Goal: Task Accomplishment & Management: Manage account settings

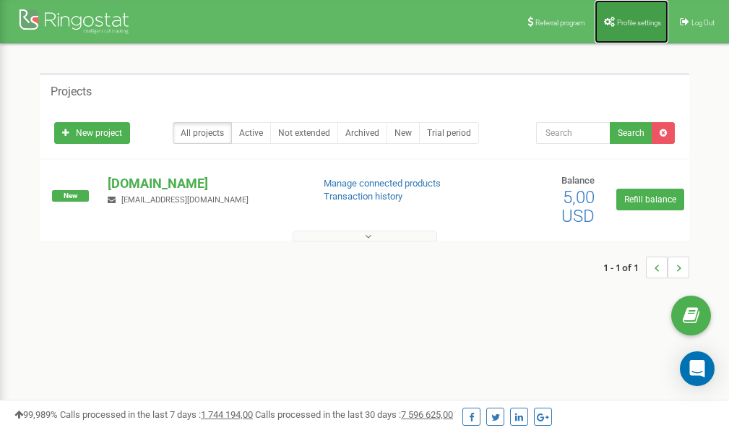
click at [627, 27] on link "Profile settings" at bounding box center [632, 21] width 74 height 43
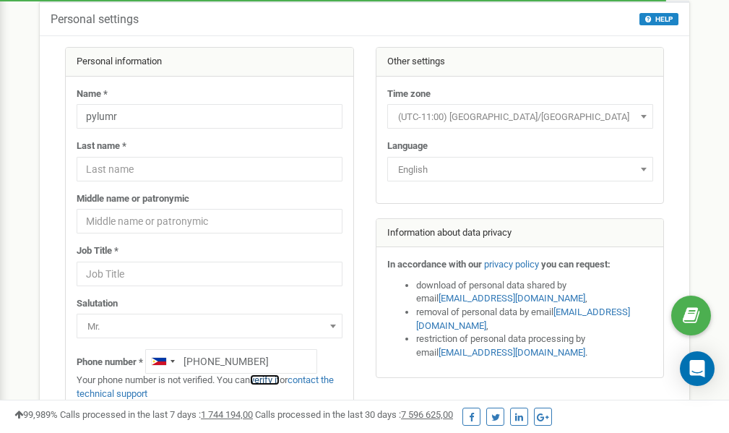
click at [269, 379] on link "verify it" at bounding box center [265, 379] width 30 height 11
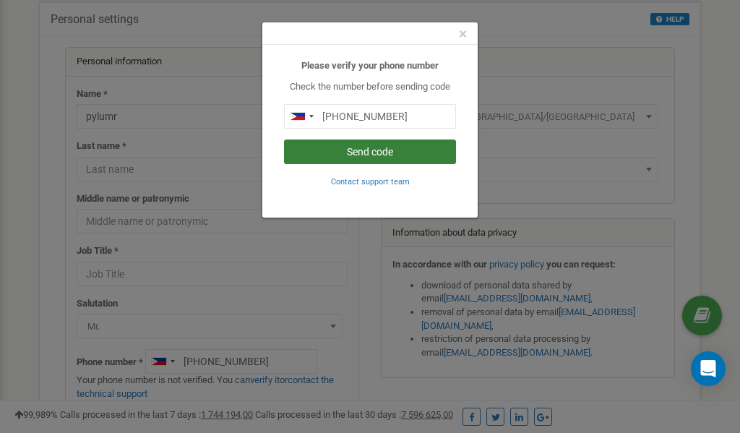
click at [394, 152] on button "Send code" at bounding box center [370, 151] width 172 height 25
